Goal: Information Seeking & Learning: Learn about a topic

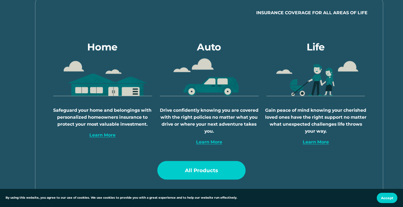
scroll to position [306, 0]
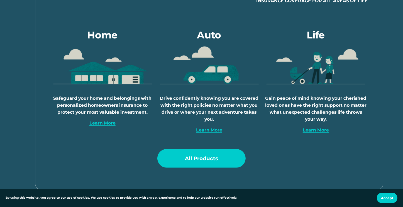
click at [315, 133] on strong "Learn More" at bounding box center [316, 129] width 26 height 5
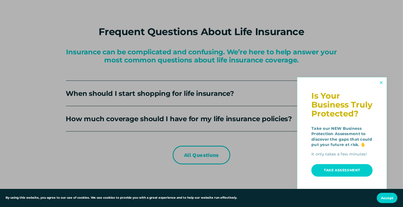
scroll to position [2032, 0]
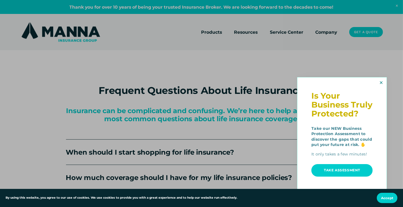
click at [382, 82] on link "Close" at bounding box center [381, 82] width 9 height 9
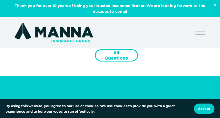
scroll to position [2014, 0]
